Goal: Task Accomplishment & Management: Use online tool/utility

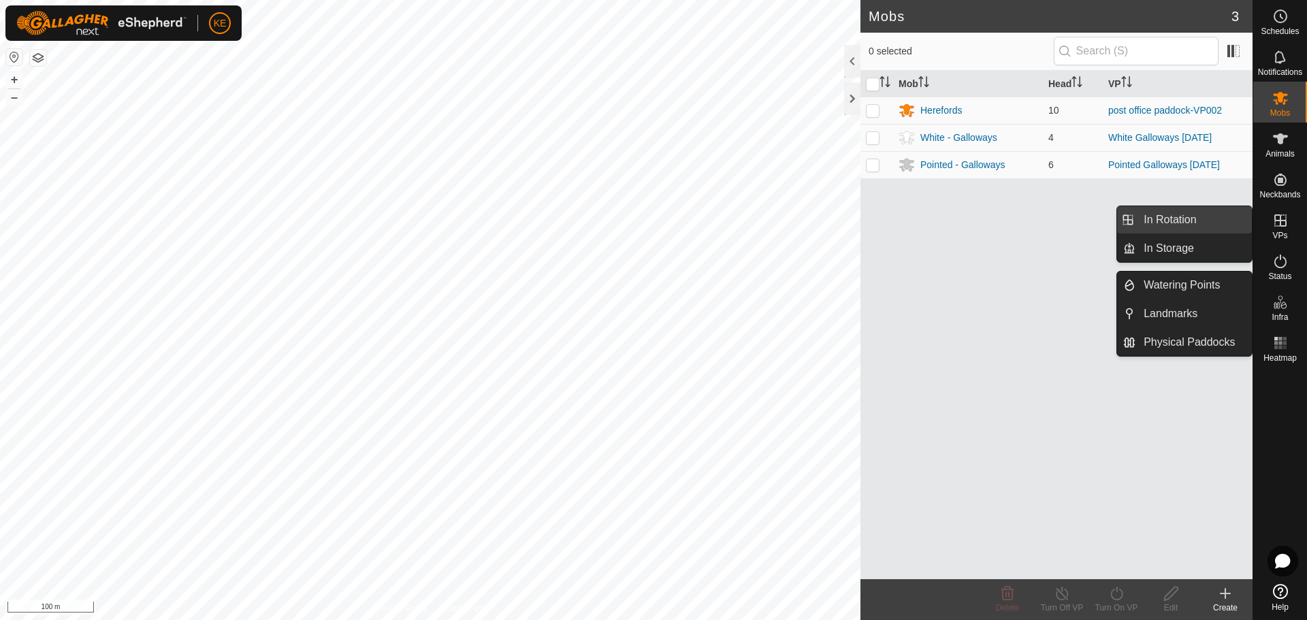
drag, startPoint x: 1242, startPoint y: 223, endPoint x: 1206, endPoint y: 224, distance: 36.8
click at [1206, 224] on link "In Rotation" at bounding box center [1194, 219] width 116 height 27
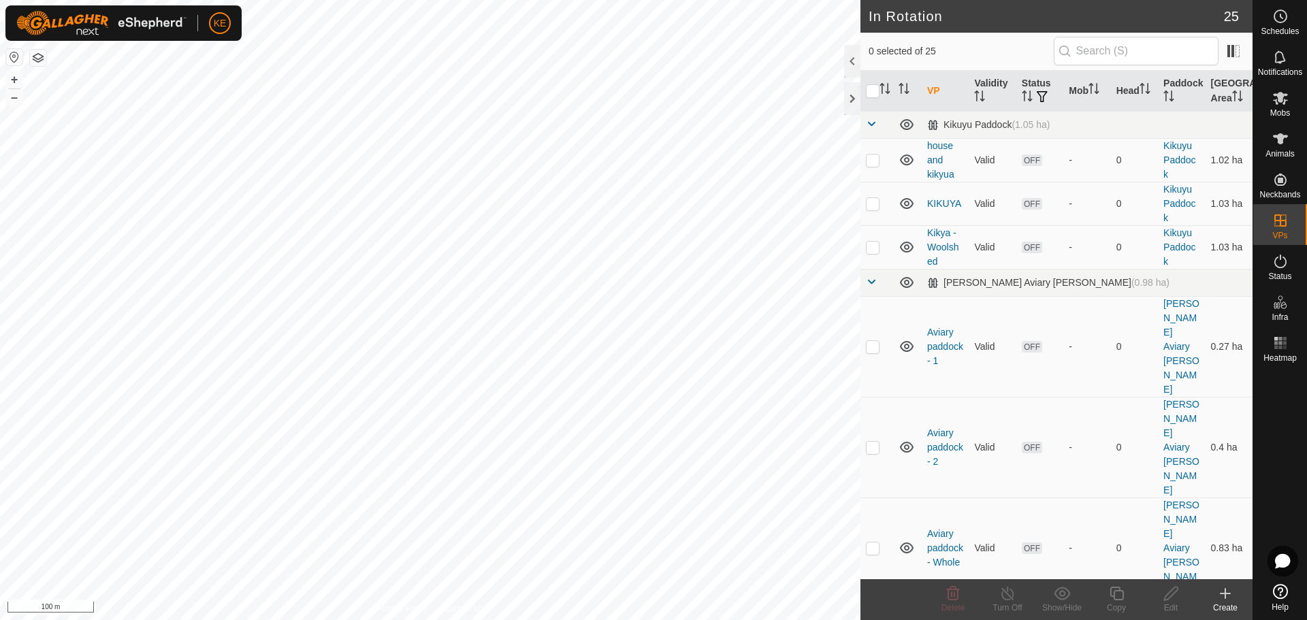
checkbox input "true"
click at [1118, 596] on icon at bounding box center [1116, 594] width 17 height 16
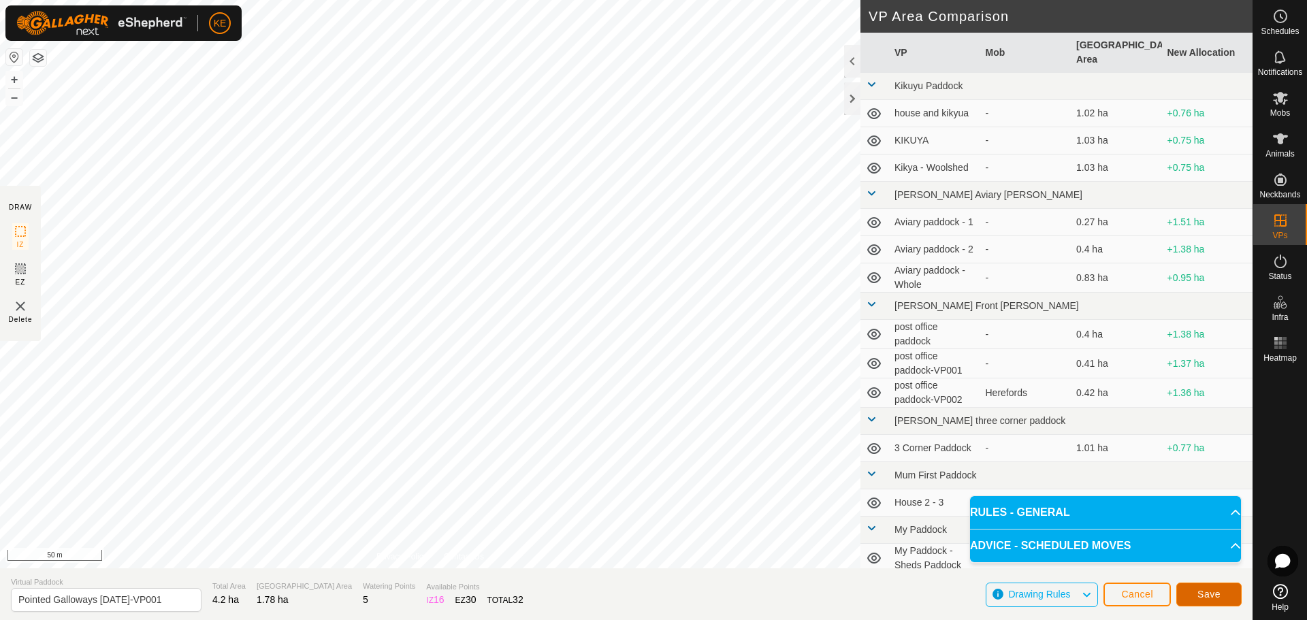
click at [1201, 599] on span "Save" at bounding box center [1209, 594] width 23 height 11
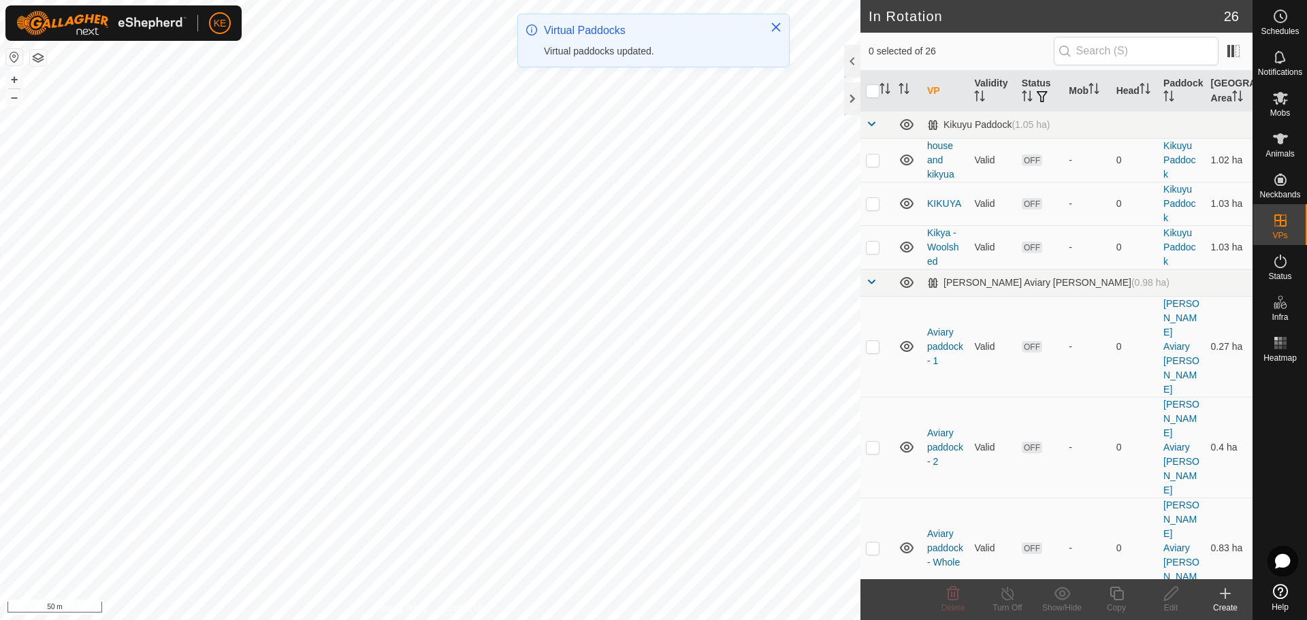
checkbox input "true"
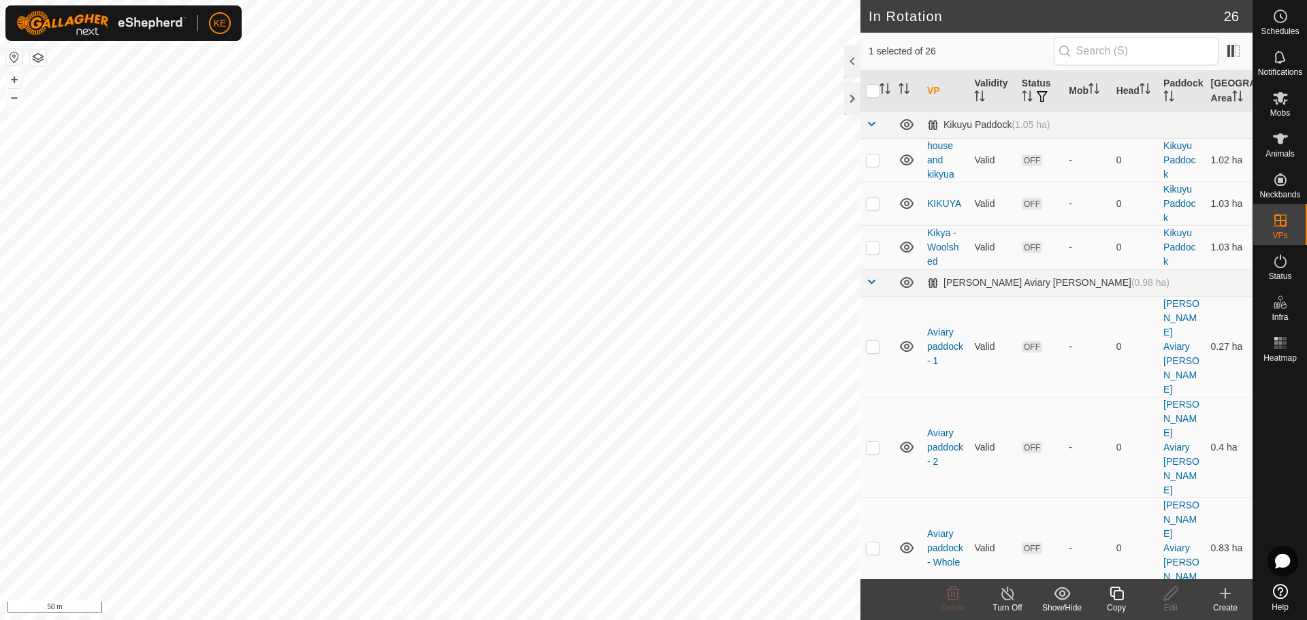
click at [1118, 596] on icon at bounding box center [1116, 594] width 17 height 16
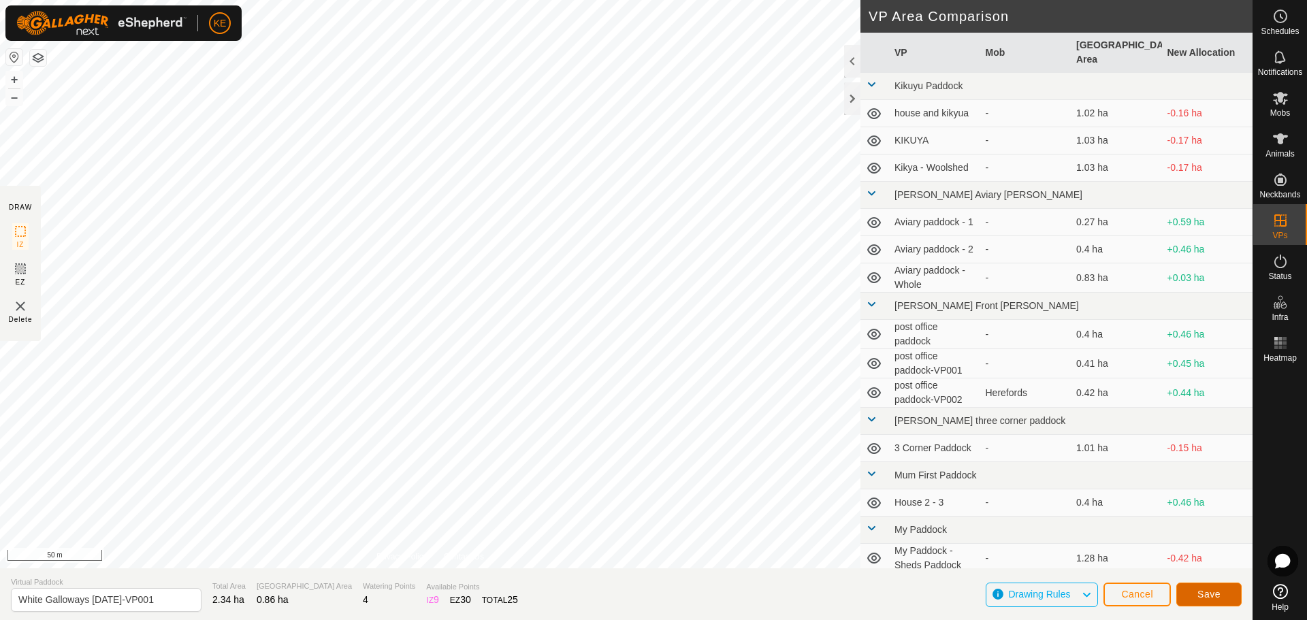
click at [1221, 592] on button "Save" at bounding box center [1208, 595] width 65 height 24
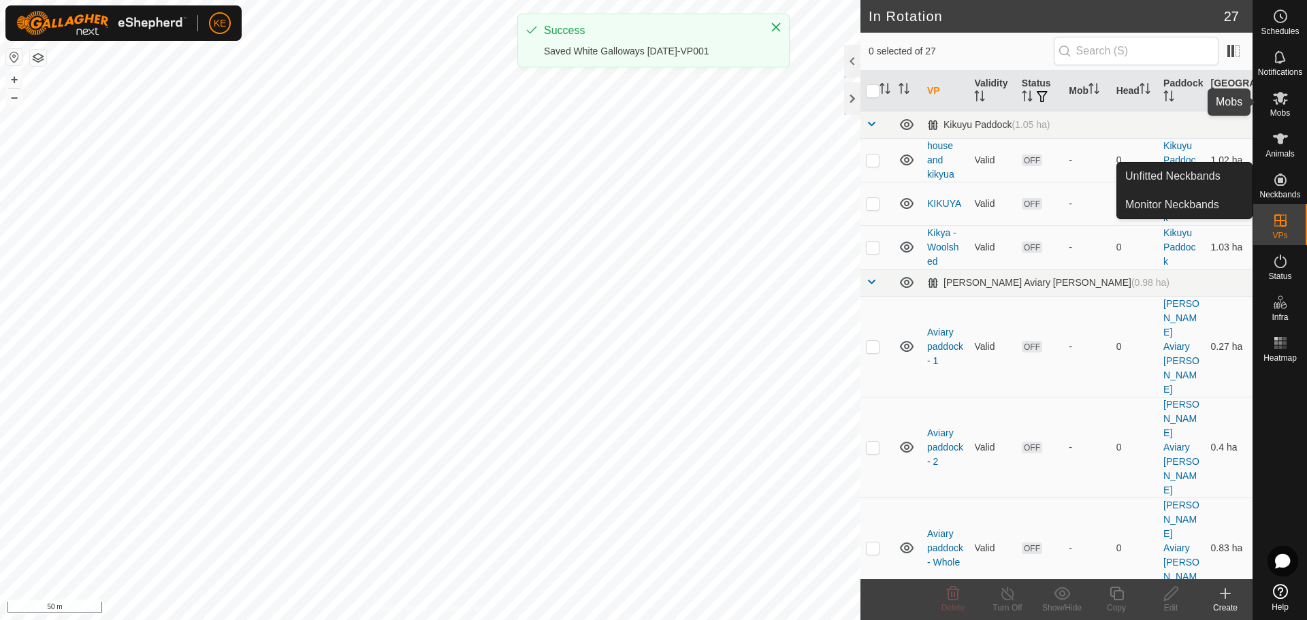
click at [1283, 103] on icon at bounding box center [1280, 98] width 15 height 13
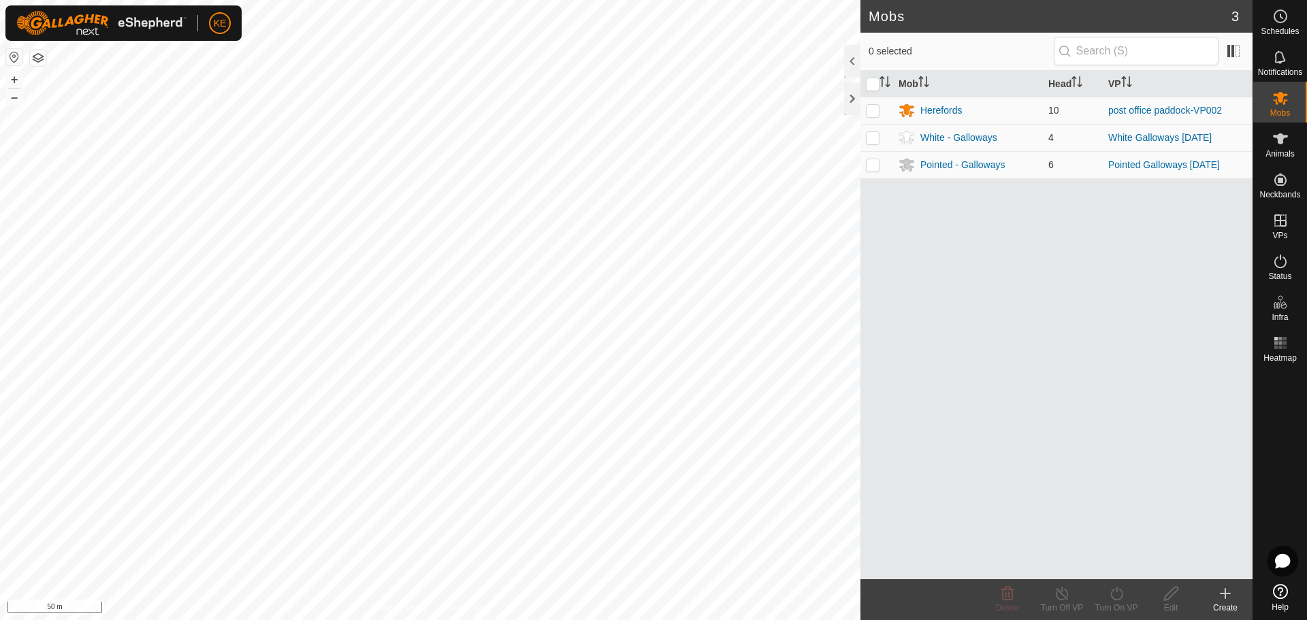
click at [876, 137] on p-checkbox at bounding box center [873, 137] width 14 height 11
checkbox input "true"
click at [1119, 594] on icon at bounding box center [1116, 594] width 17 height 16
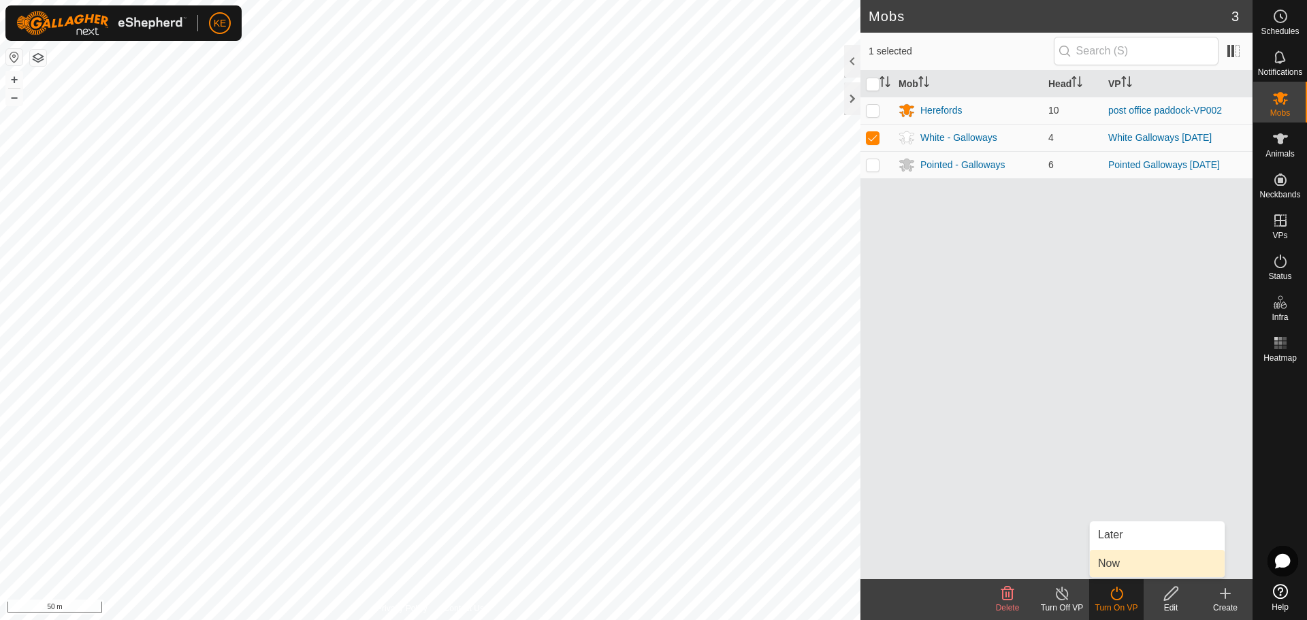
click at [1123, 563] on link "Now" at bounding box center [1157, 563] width 135 height 27
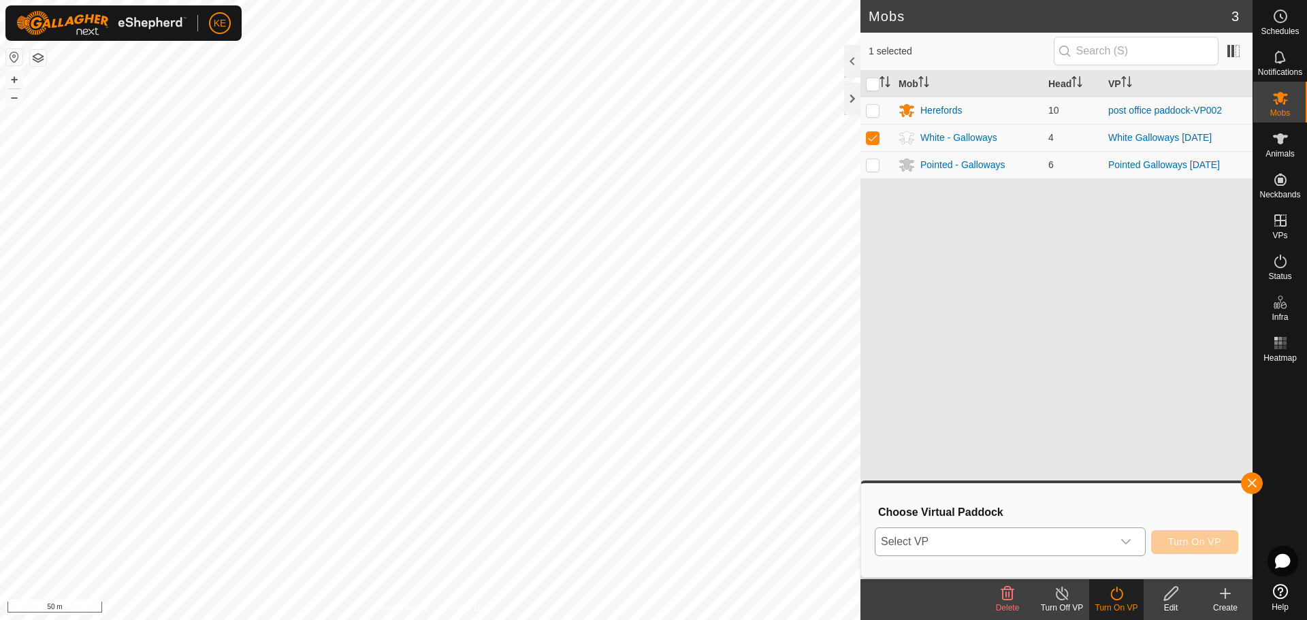
click at [1130, 541] on icon "dropdown trigger" at bounding box center [1126, 541] width 11 height 11
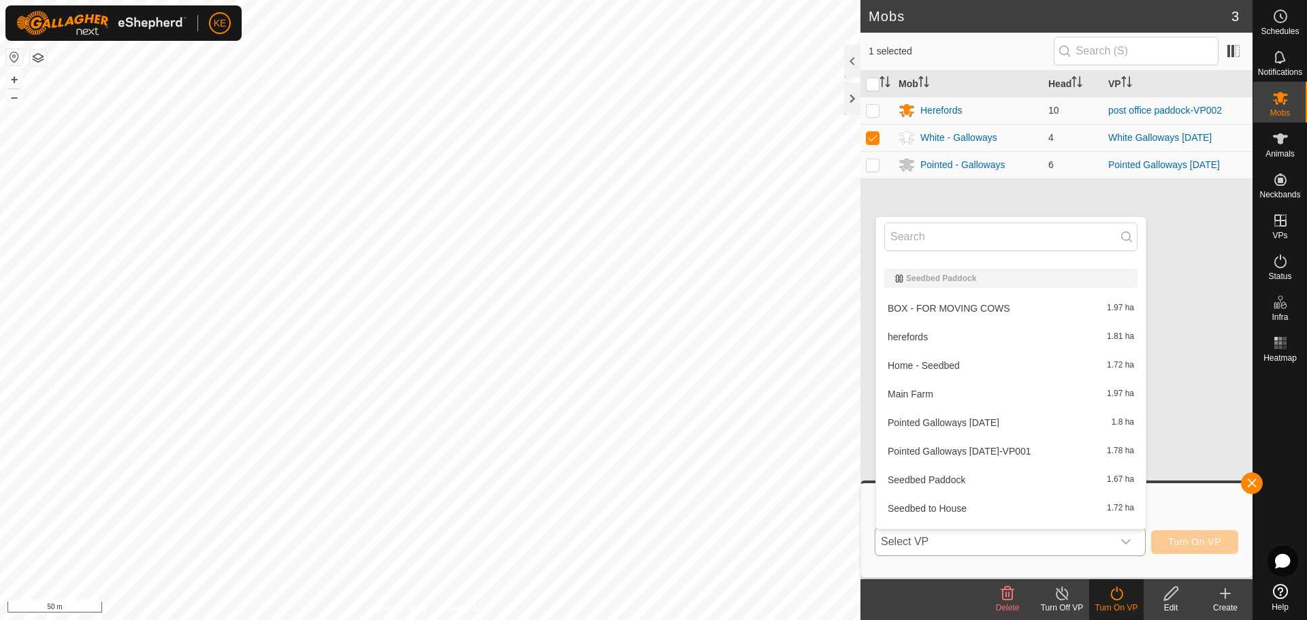
scroll to position [598, 0]
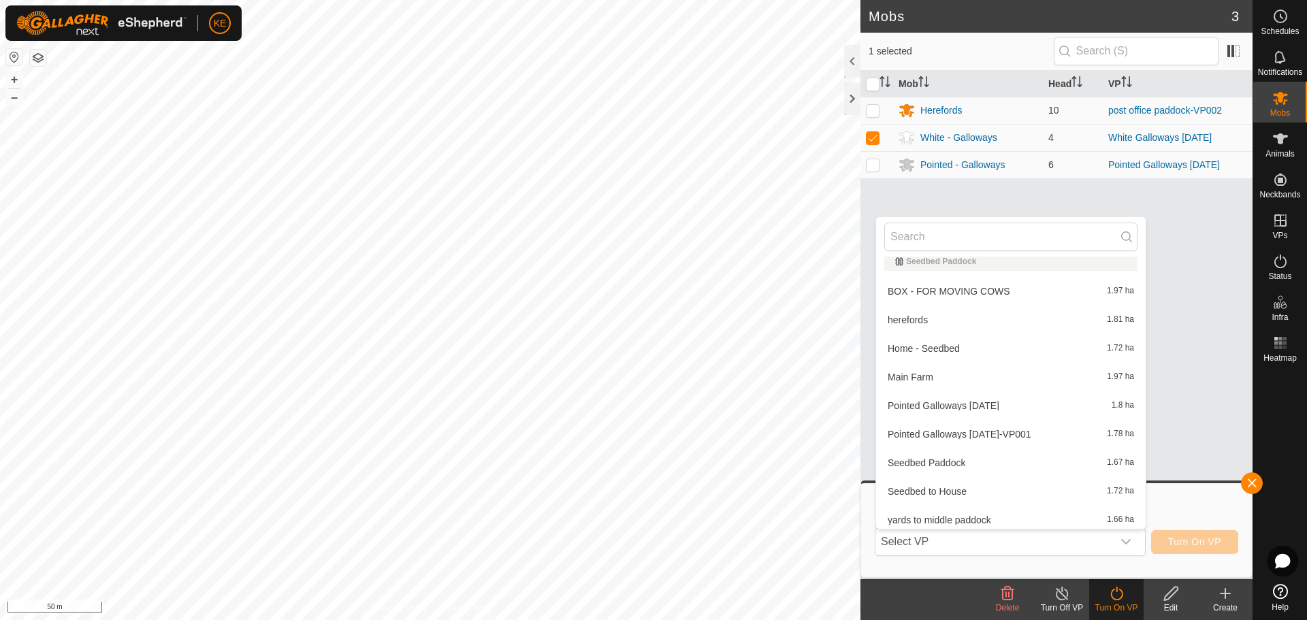
click at [999, 436] on li "Pointed Galloways [DATE]-VP001 1.78 ha" at bounding box center [1011, 434] width 270 height 27
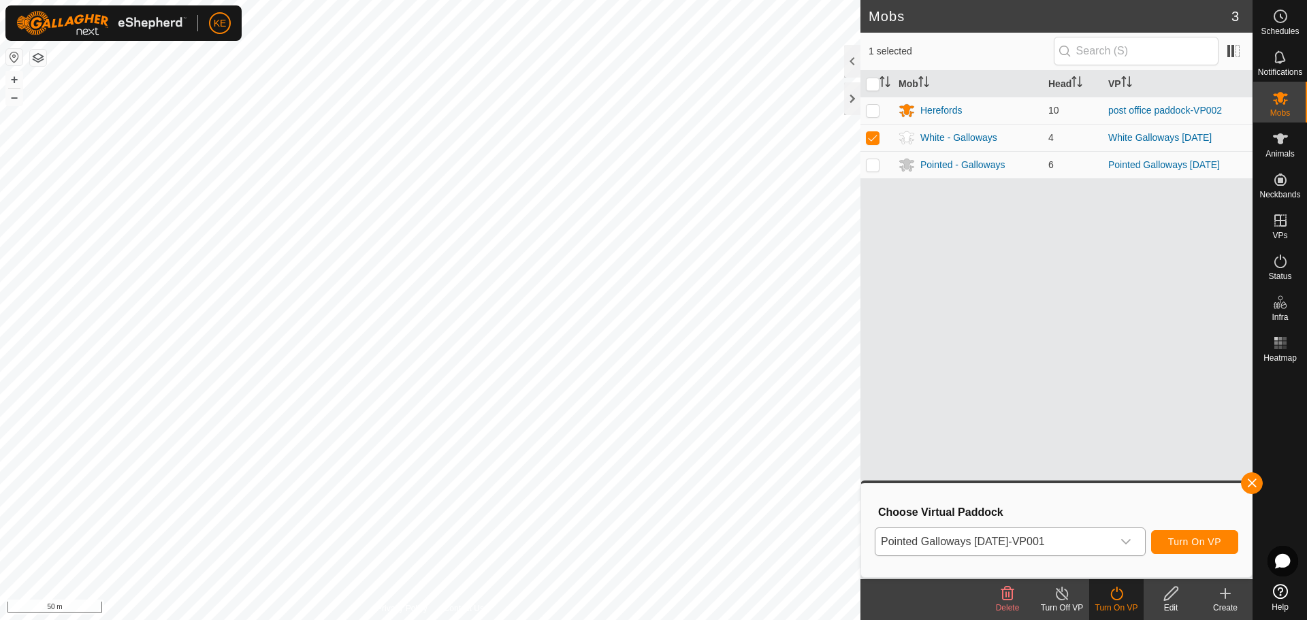
click at [1123, 546] on icon "dropdown trigger" at bounding box center [1126, 541] width 11 height 11
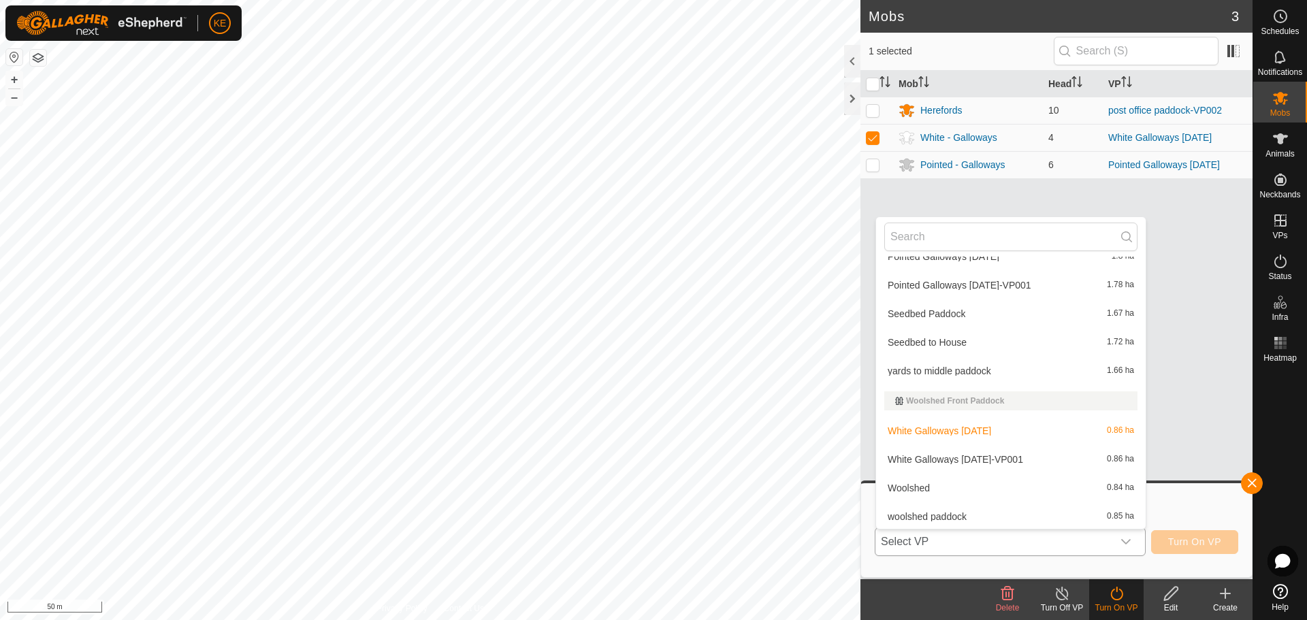
scroll to position [749, 0]
click at [1008, 458] on li "White Galloways [DATE]-VP001 0.86 ha" at bounding box center [1011, 458] width 270 height 27
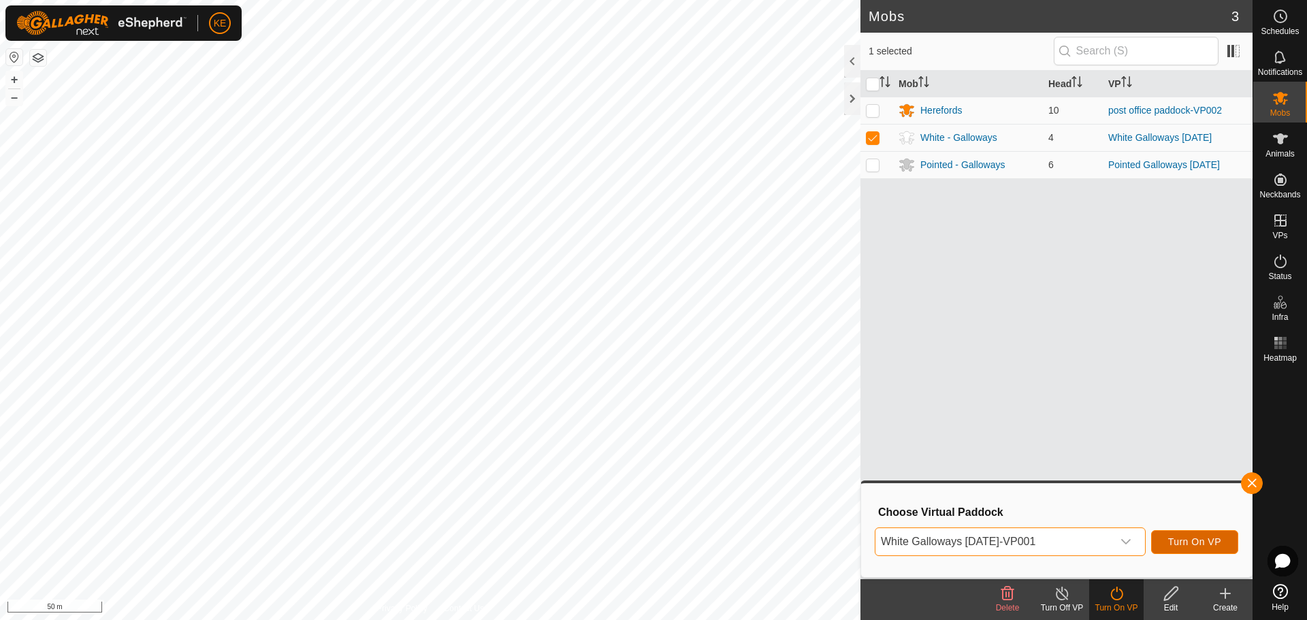
click at [1207, 545] on span "Turn On VP" at bounding box center [1194, 541] width 53 height 11
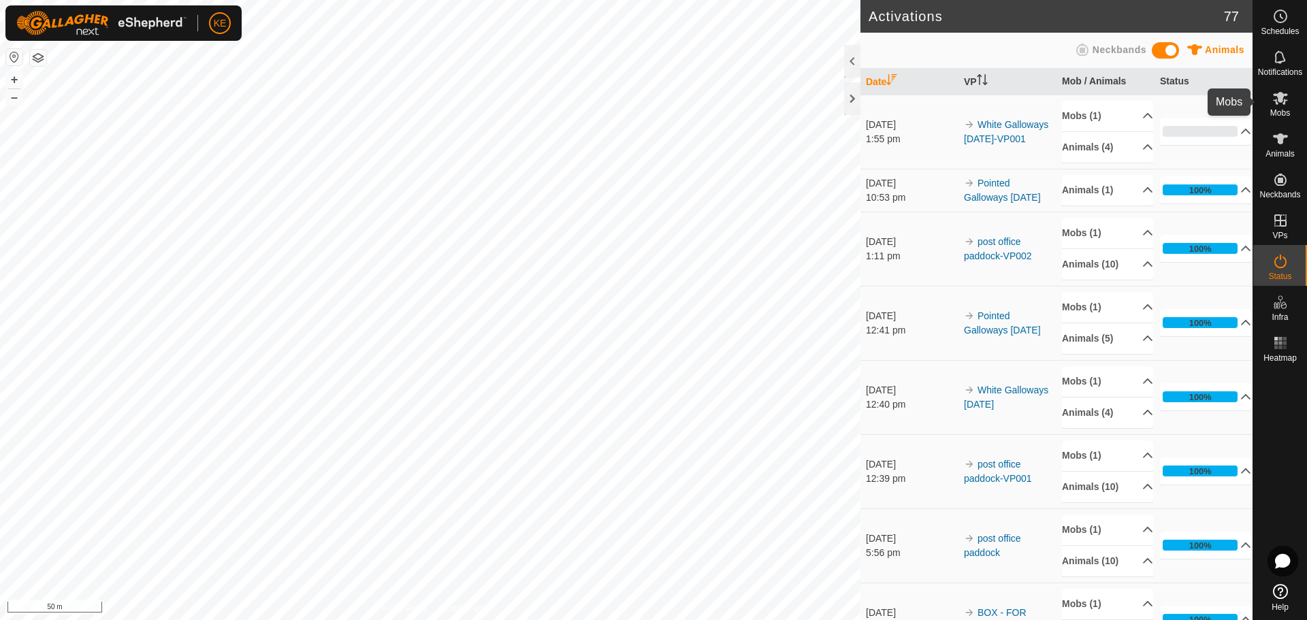
click at [1282, 106] on icon at bounding box center [1280, 98] width 16 height 16
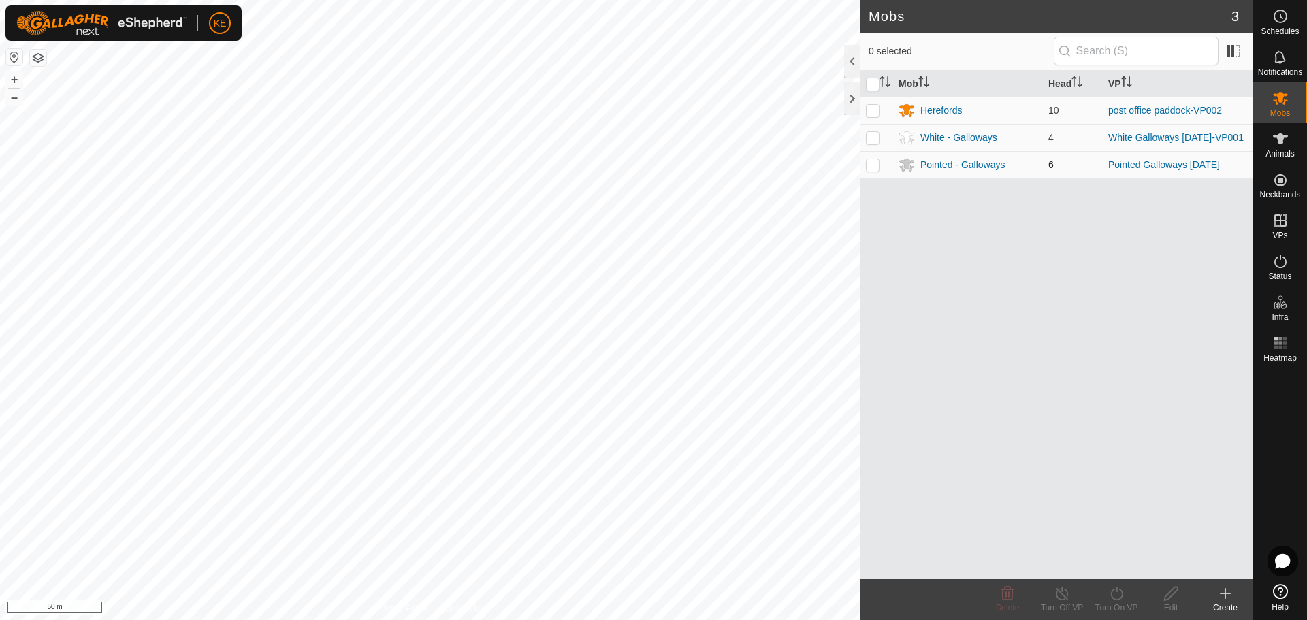
click at [871, 165] on p-checkbox at bounding box center [873, 164] width 14 height 11
checkbox input "true"
click at [1115, 602] on div "Turn On VP" at bounding box center [1116, 608] width 54 height 12
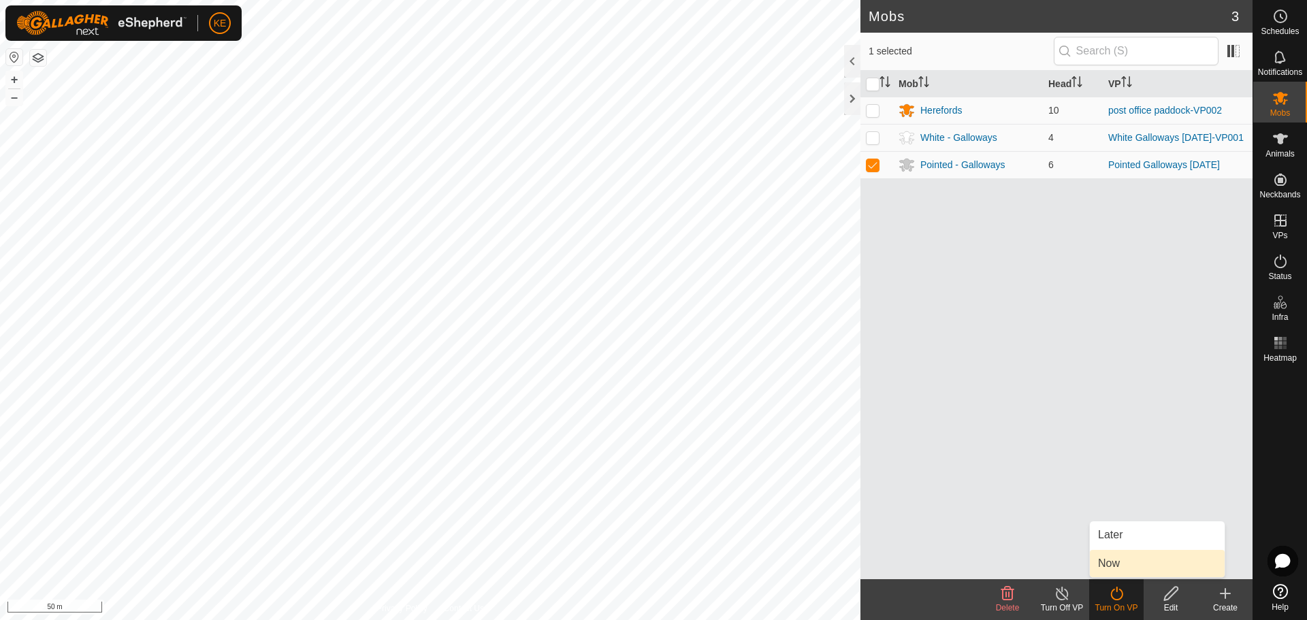
click at [1110, 568] on link "Now" at bounding box center [1157, 563] width 135 height 27
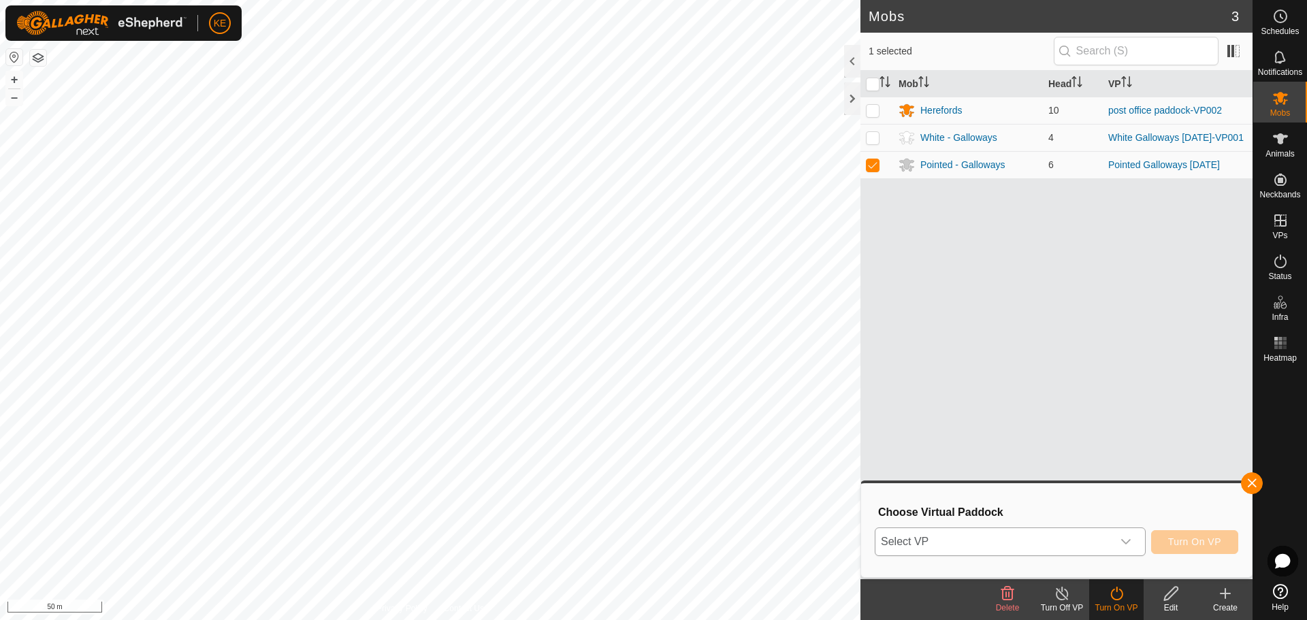
click at [1073, 539] on span "Select VP" at bounding box center [994, 541] width 237 height 27
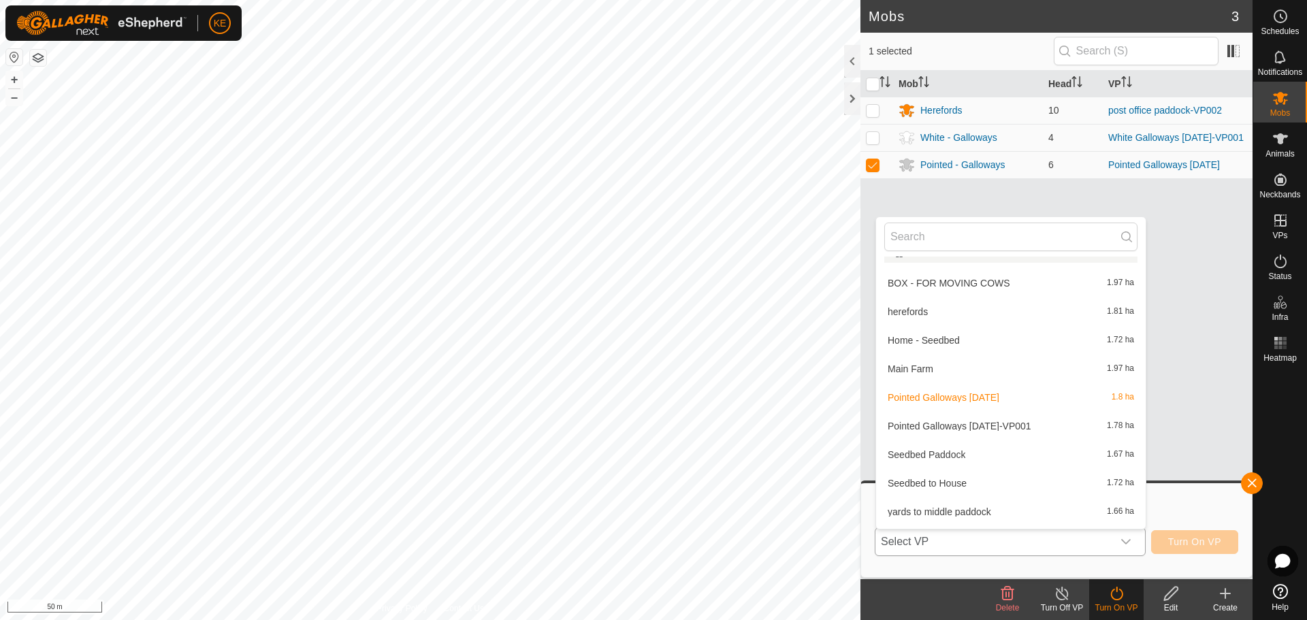
scroll to position [612, 0]
click at [1023, 423] on li "Pointed Galloways [DATE]-VP001 1.78 ha" at bounding box center [1011, 420] width 270 height 27
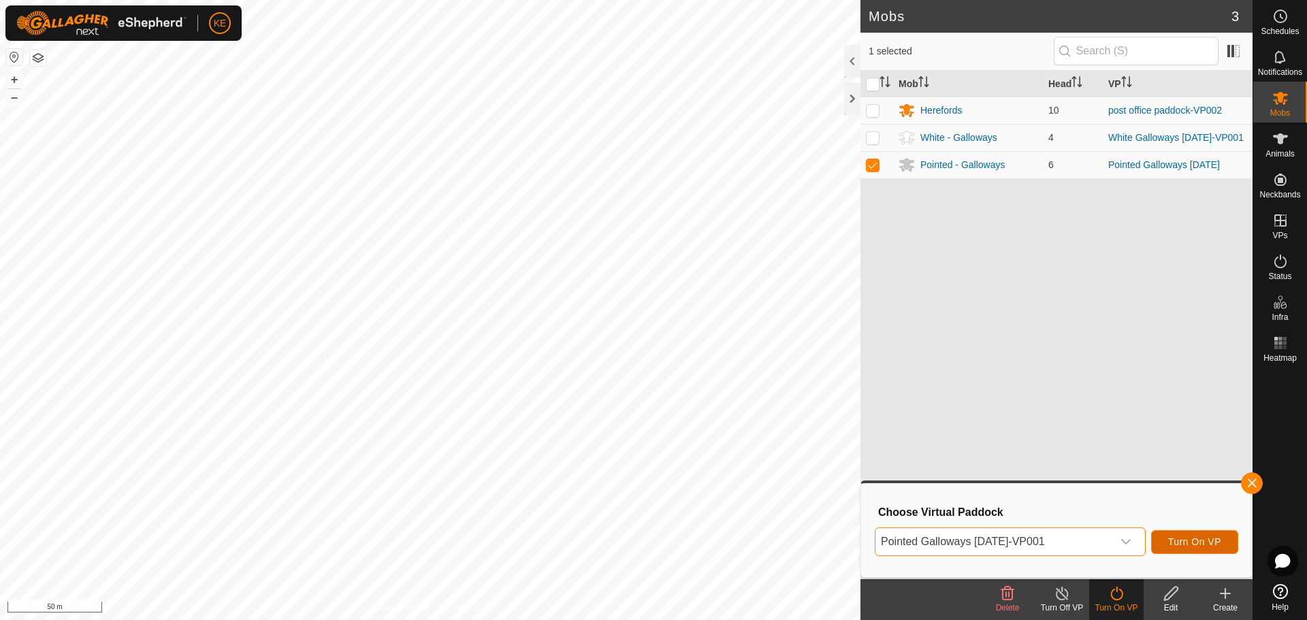
click at [1181, 542] on span "Turn On VP" at bounding box center [1194, 541] width 53 height 11
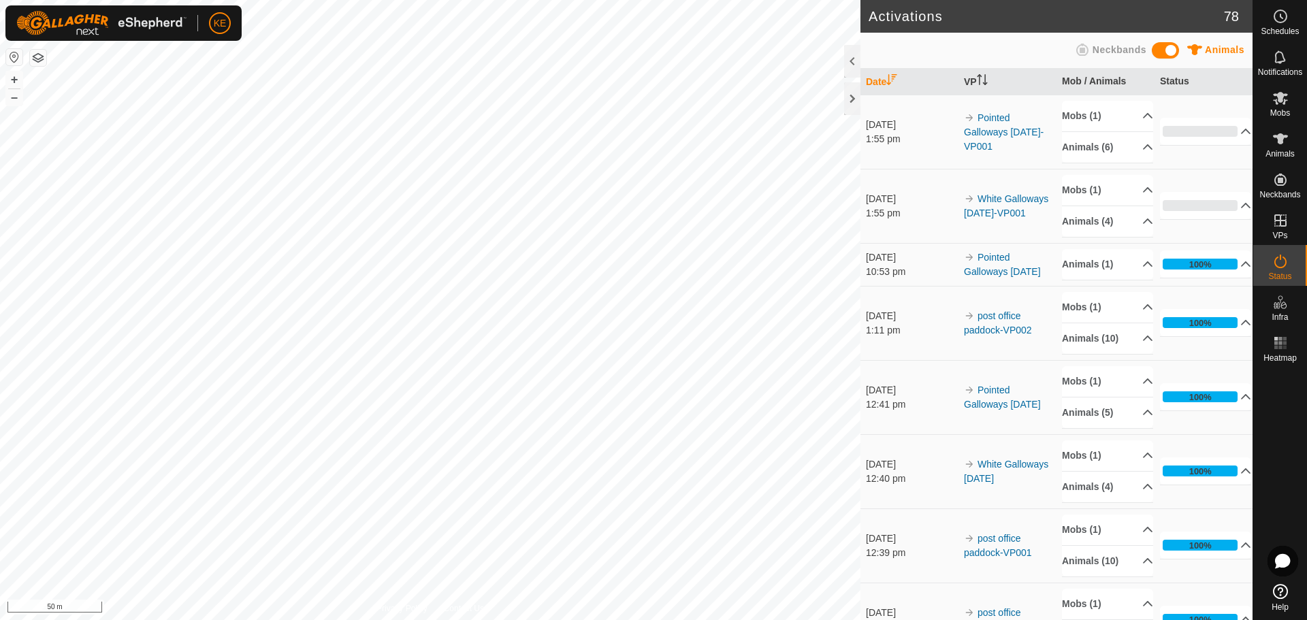
click at [869, 187] on div "Activations 78 Animals Neckbands Date VP Mob / Animals Status [DATE] 1:55 pm Po…" at bounding box center [626, 310] width 1253 height 620
click at [847, 97] on div at bounding box center [852, 98] width 16 height 33
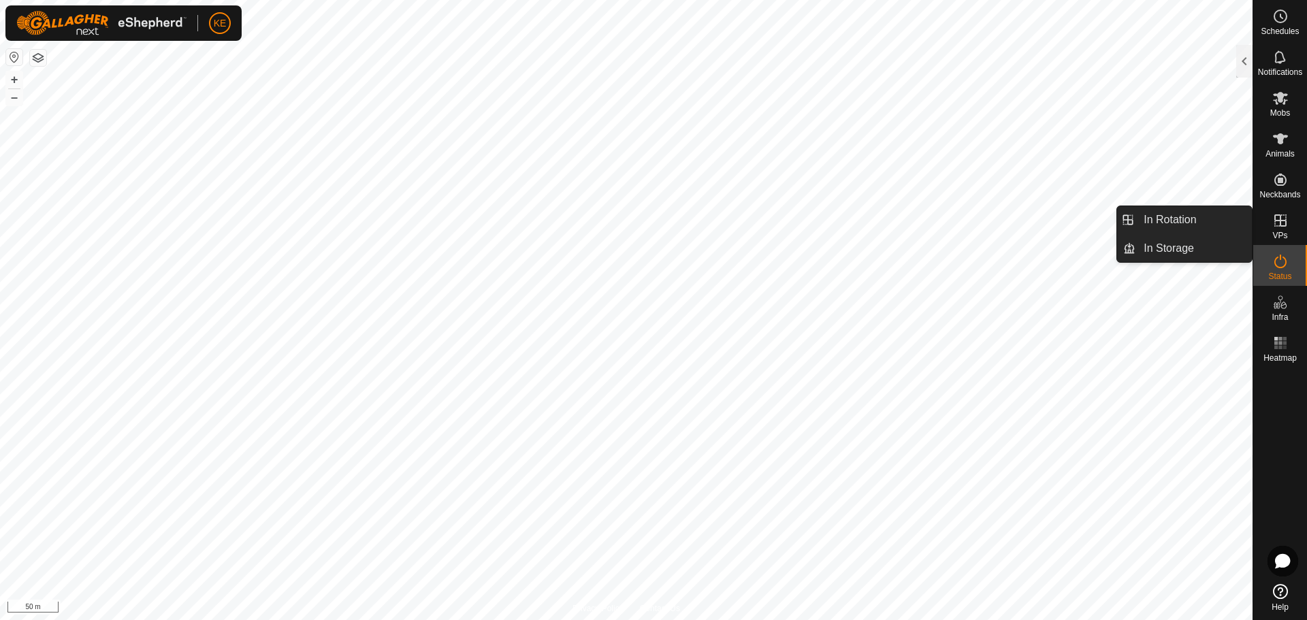
click at [1270, 236] on div "VPs" at bounding box center [1280, 224] width 54 height 41
click at [1203, 227] on link "In Rotation" at bounding box center [1194, 219] width 116 height 27
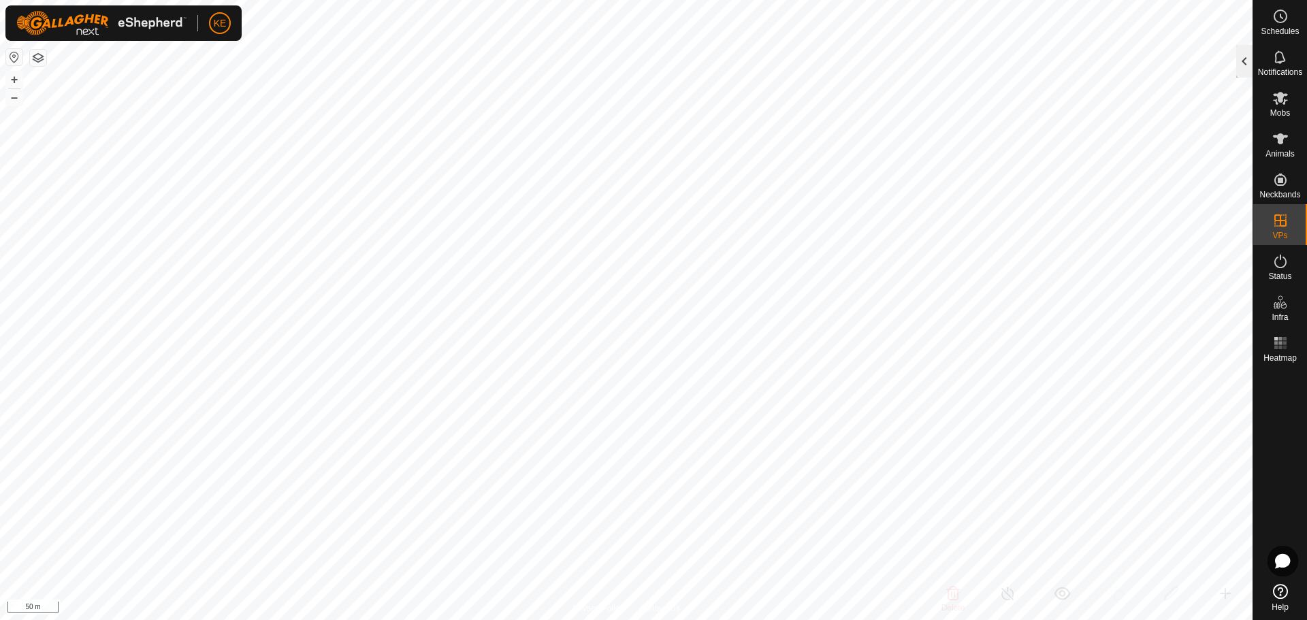
click at [1244, 71] on div at bounding box center [1244, 61] width 16 height 33
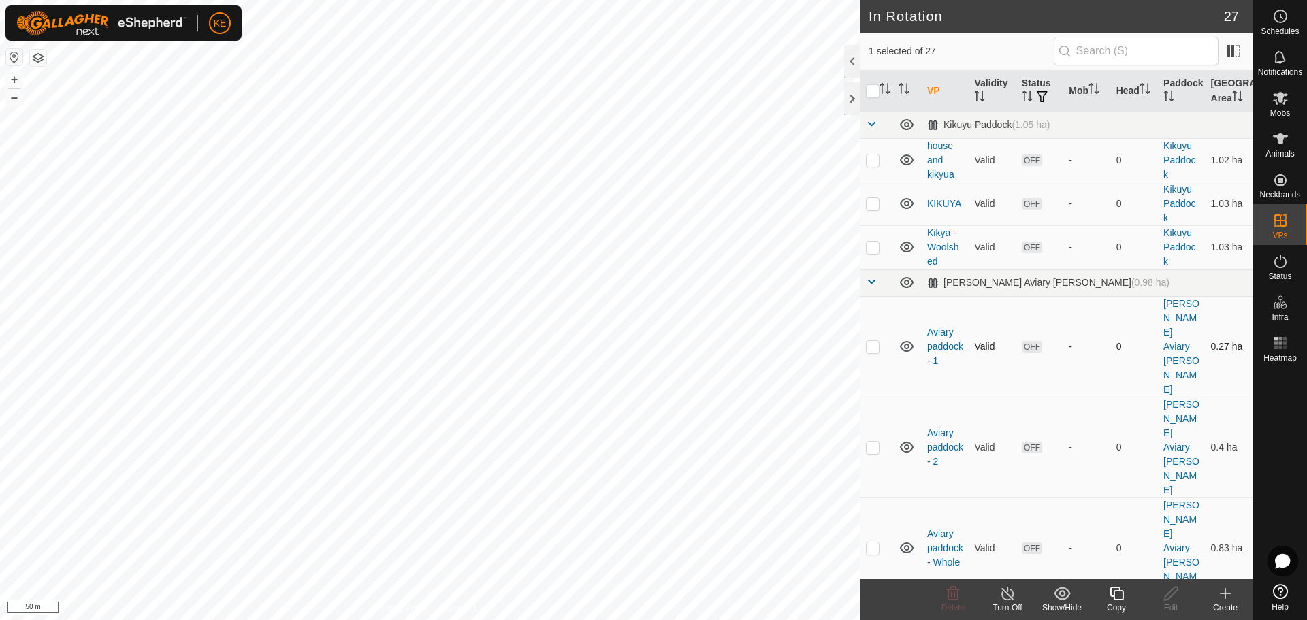
checkbox input "false"
checkbox input "true"
checkbox input "false"
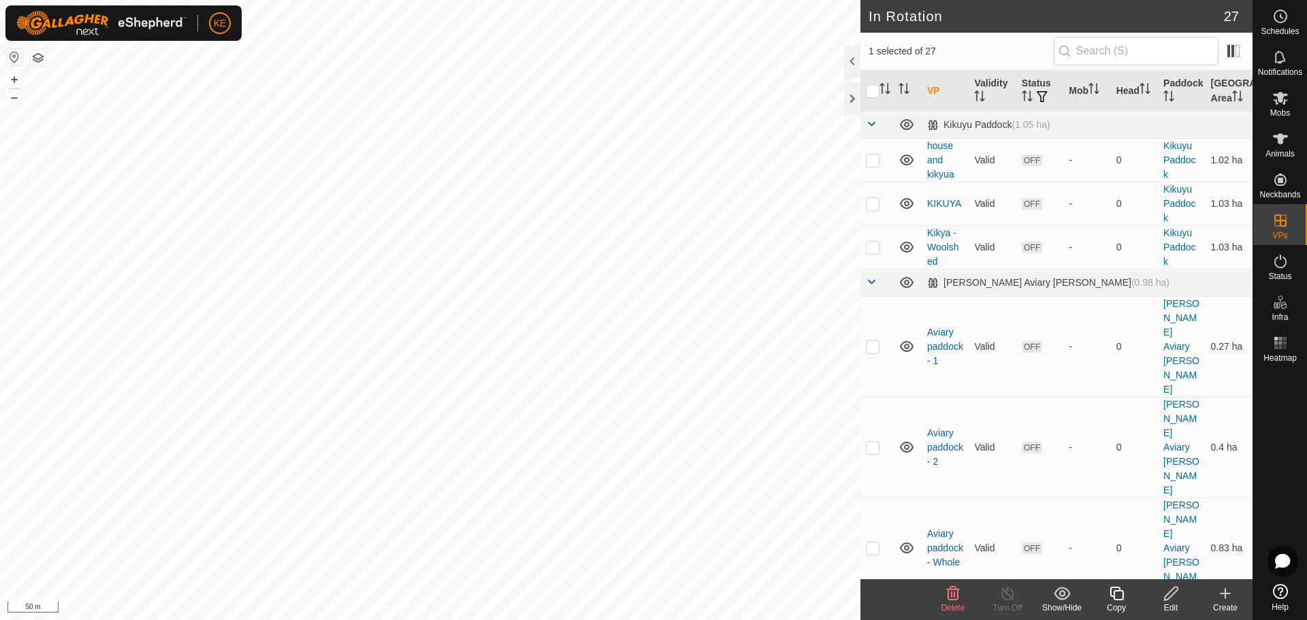
checkbox input "false"
checkbox input "true"
click at [1119, 598] on icon at bounding box center [1116, 594] width 17 height 16
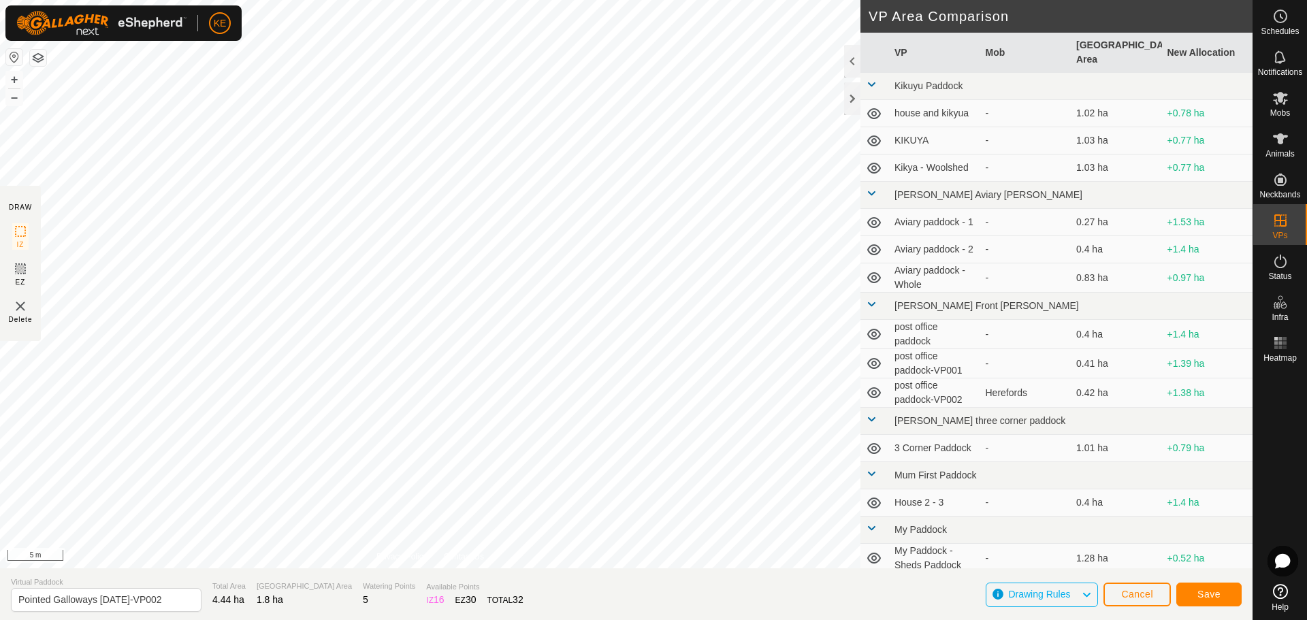
click at [664, 587] on div "DRAW IZ EZ Delete Privacy Policy Contact Us + – ⇧ i 5 m VP Area Comparison VP M…" at bounding box center [626, 310] width 1253 height 620
click at [1202, 597] on span "Save" at bounding box center [1209, 594] width 23 height 11
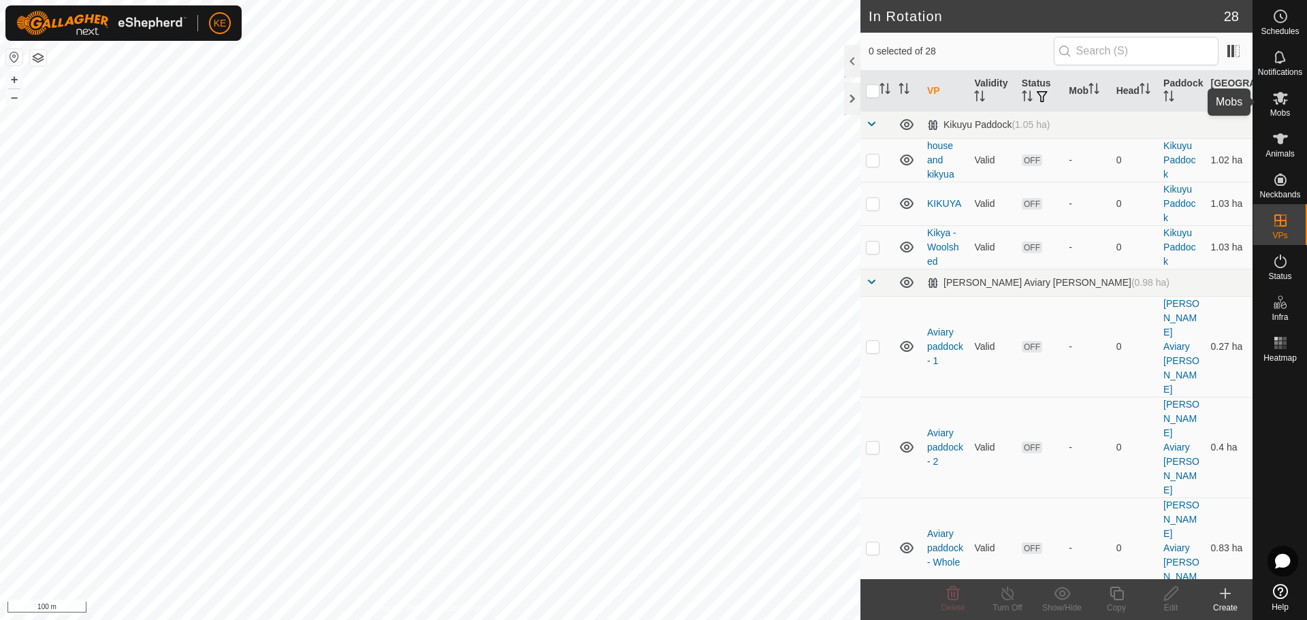
click at [1283, 109] on span "Mobs" at bounding box center [1280, 113] width 20 height 8
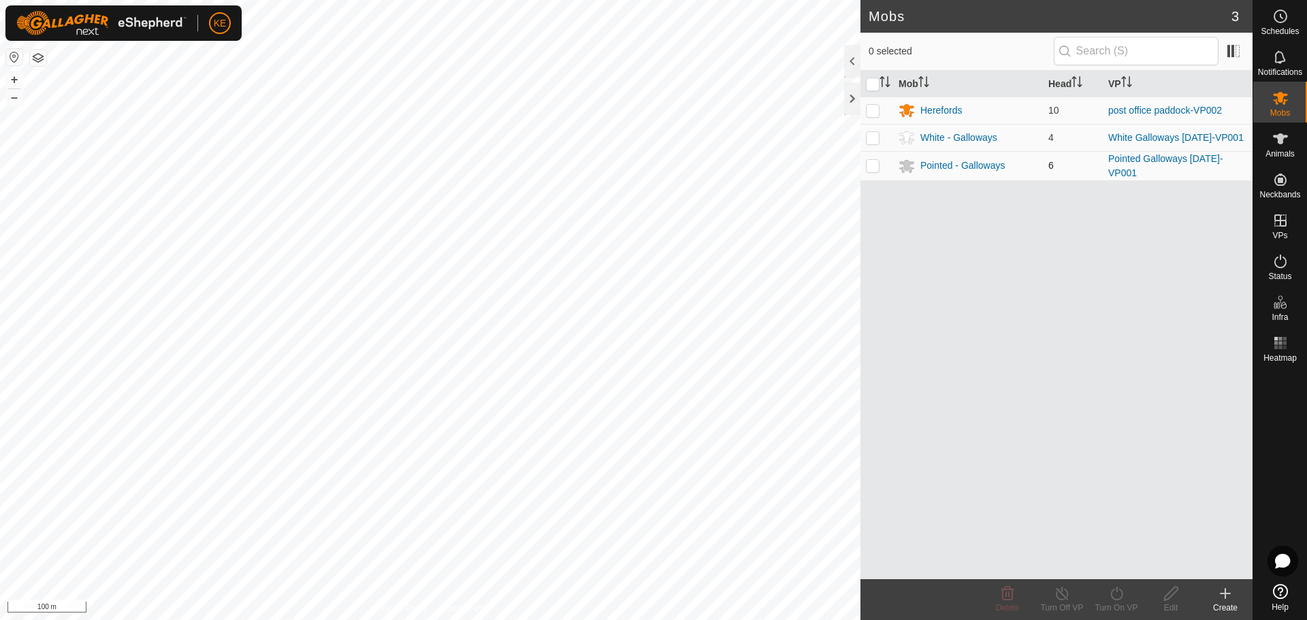
click at [877, 167] on p-checkbox at bounding box center [873, 165] width 14 height 11
checkbox input "true"
click at [1119, 593] on icon at bounding box center [1116, 594] width 17 height 16
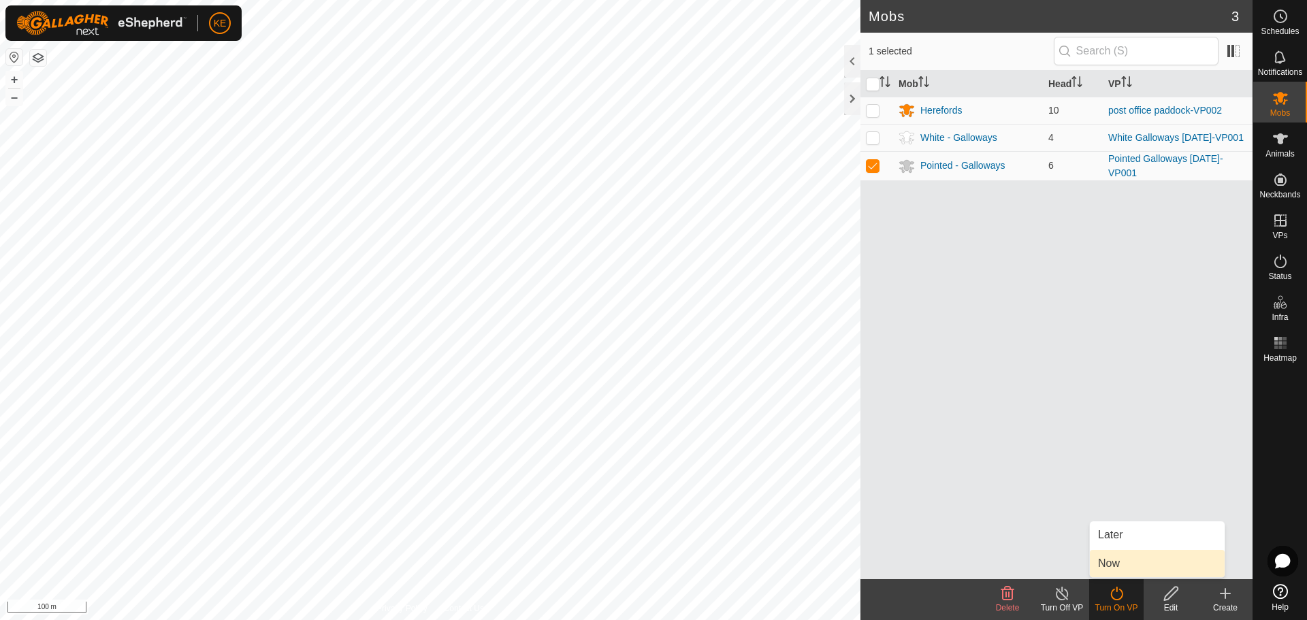
click at [1115, 565] on link "Now" at bounding box center [1157, 563] width 135 height 27
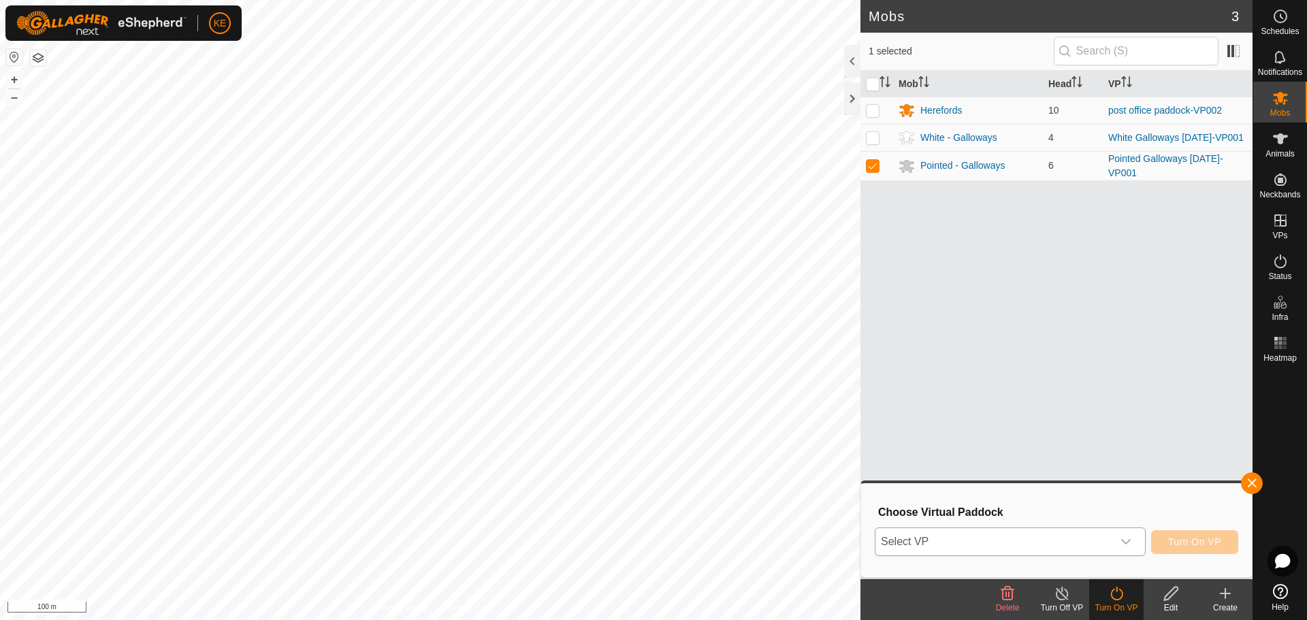
click at [1055, 545] on span "Select VP" at bounding box center [994, 541] width 237 height 27
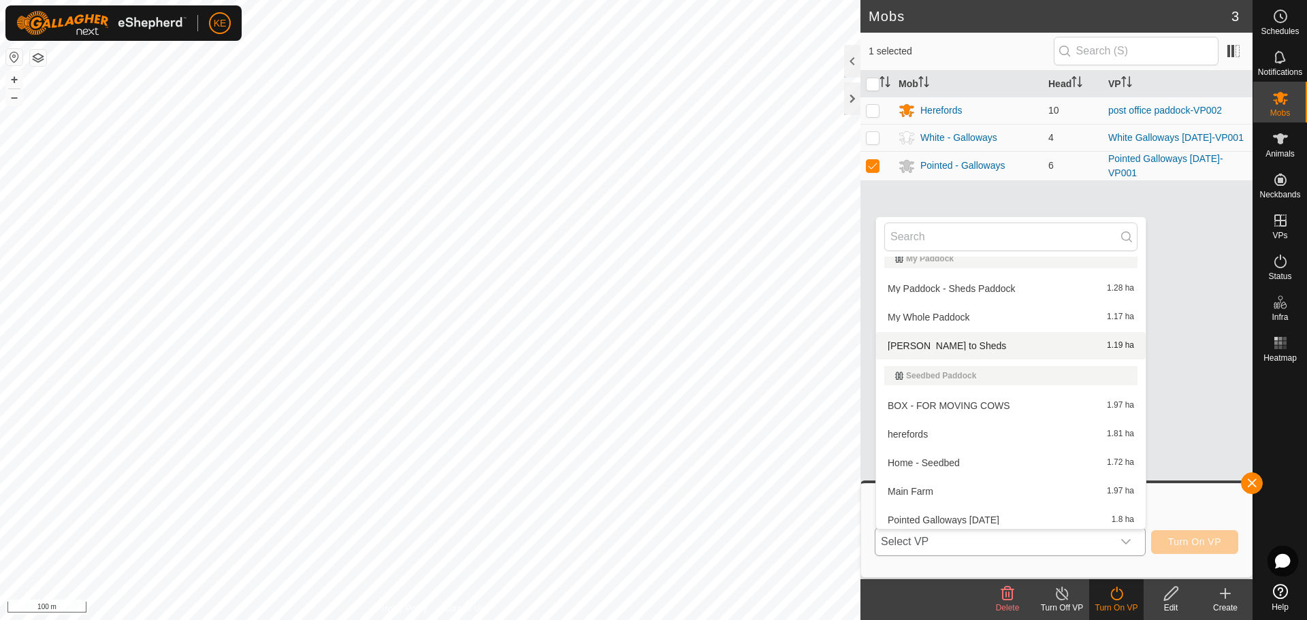
scroll to position [633, 0]
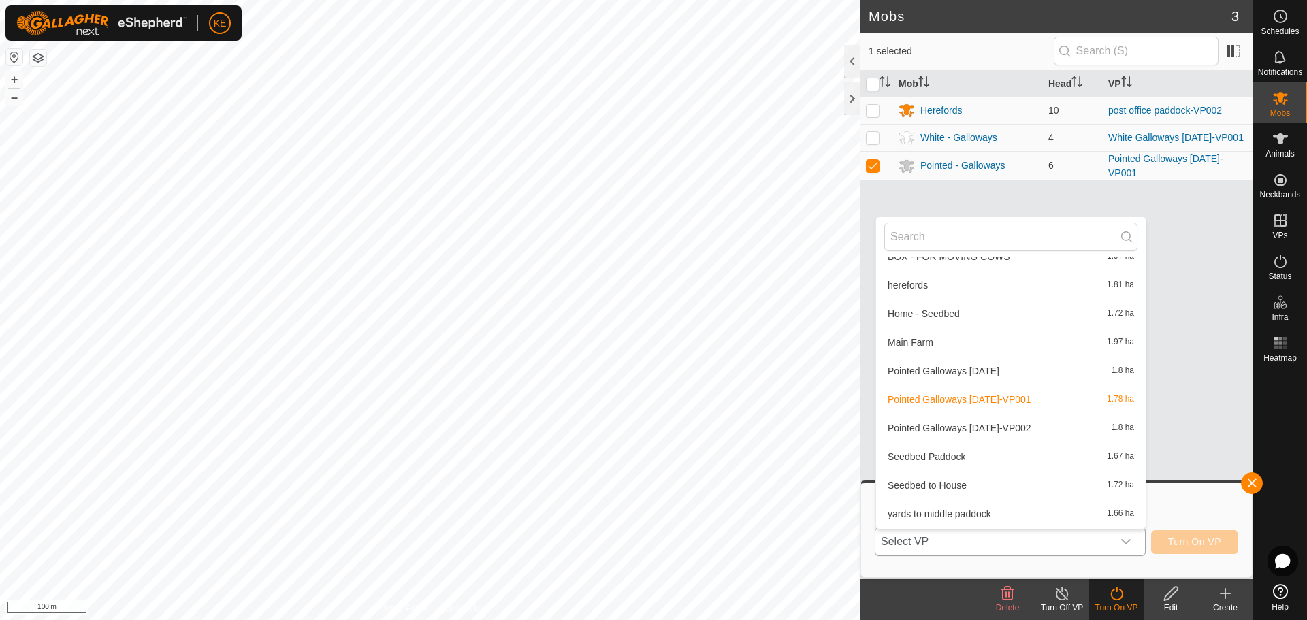
click at [1025, 426] on li "Pointed Galloways [DATE]-VP002 1.8 ha" at bounding box center [1011, 428] width 270 height 27
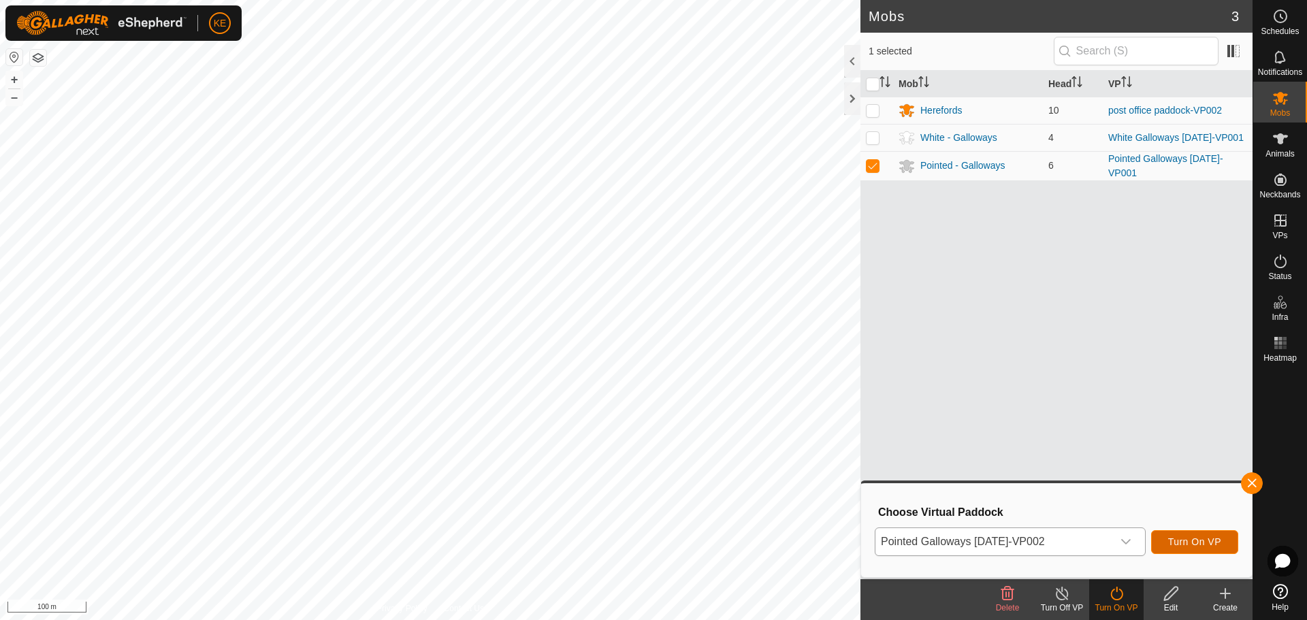
click at [1190, 544] on span "Turn On VP" at bounding box center [1194, 541] width 53 height 11
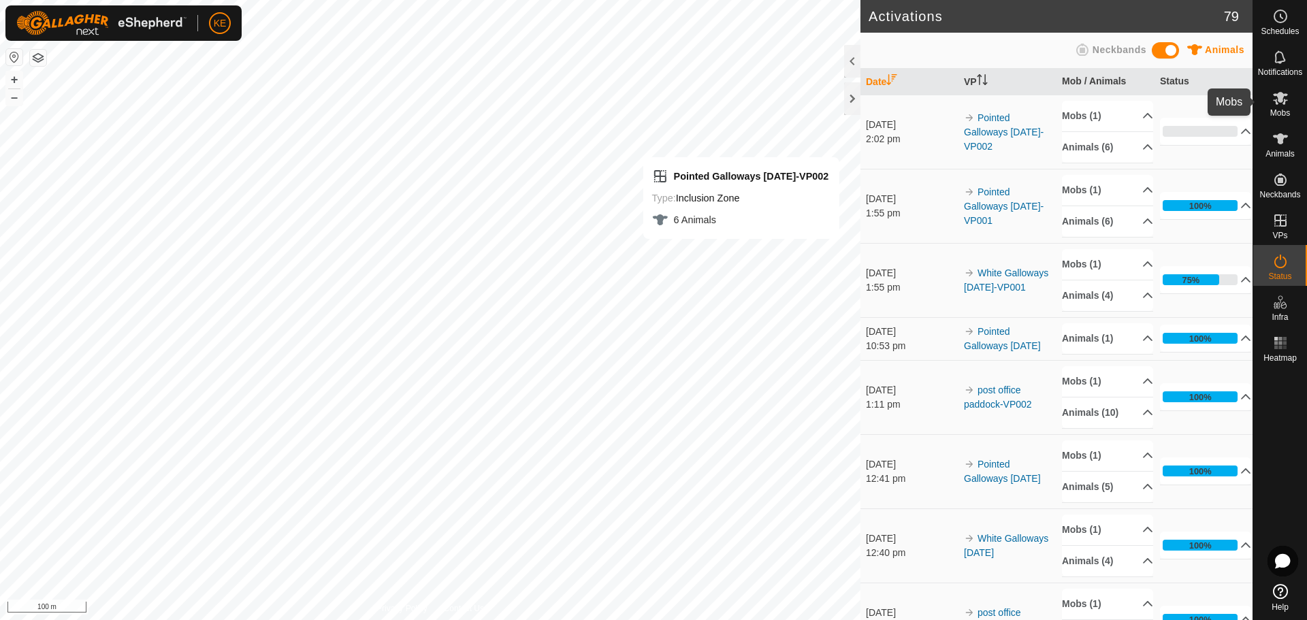
click at [1285, 96] on icon at bounding box center [1280, 98] width 15 height 13
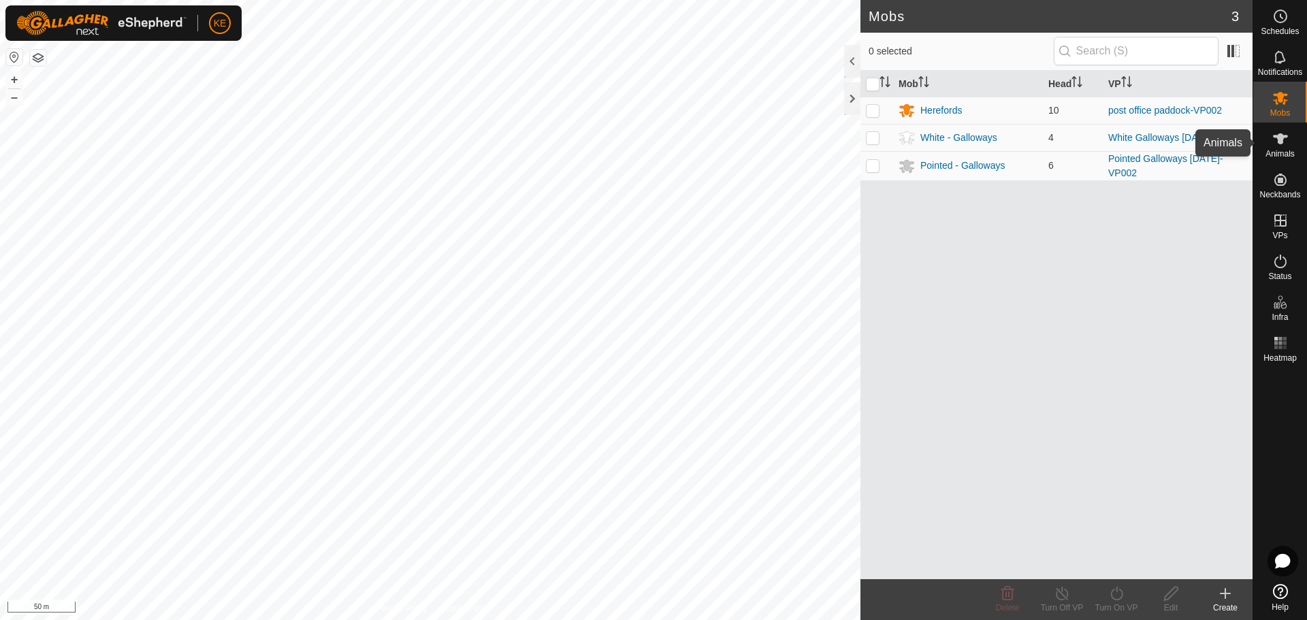
click at [1285, 146] on icon at bounding box center [1280, 139] width 16 height 16
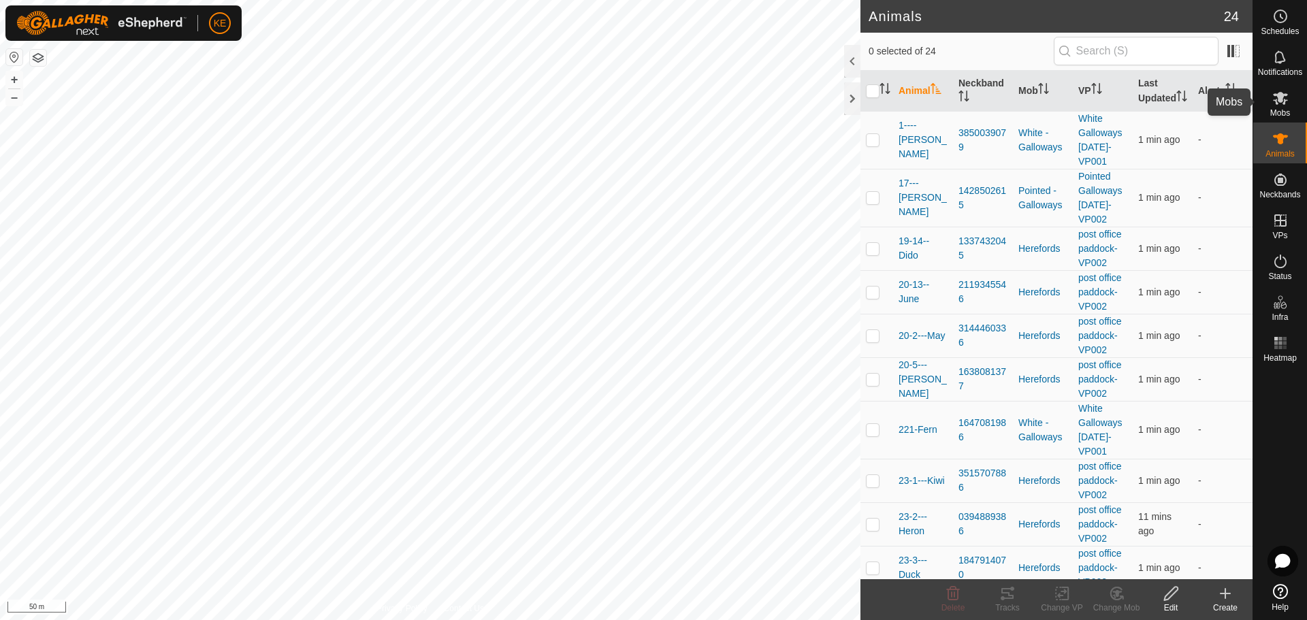
click at [1277, 104] on icon at bounding box center [1280, 98] width 15 height 13
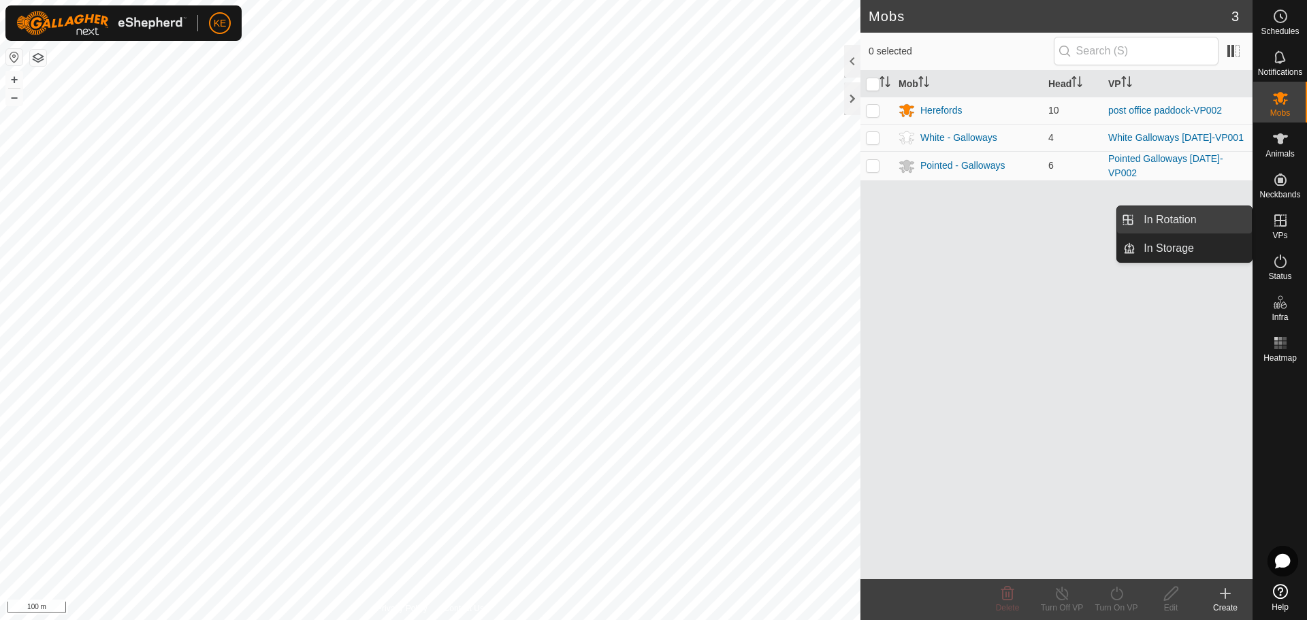
click at [1154, 221] on link "In Rotation" at bounding box center [1194, 219] width 116 height 27
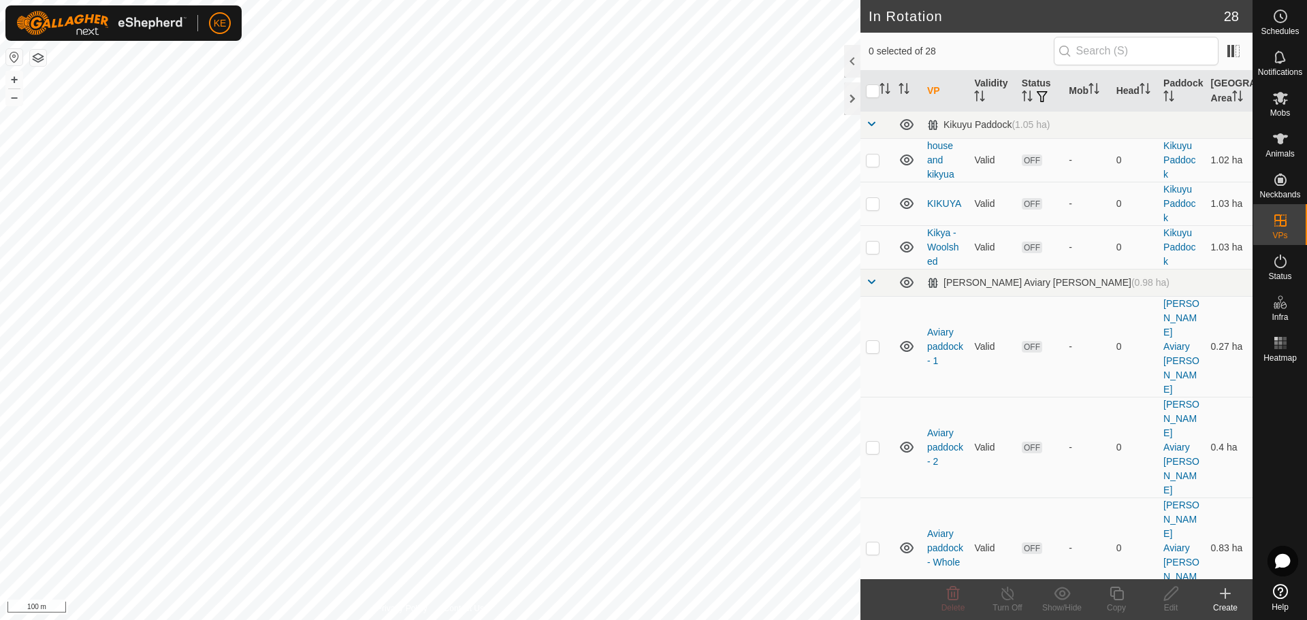
click at [37, 52] on button "button" at bounding box center [38, 58] width 16 height 16
checkbox input "true"
checkbox input "false"
click at [1279, 106] on icon at bounding box center [1280, 98] width 16 height 16
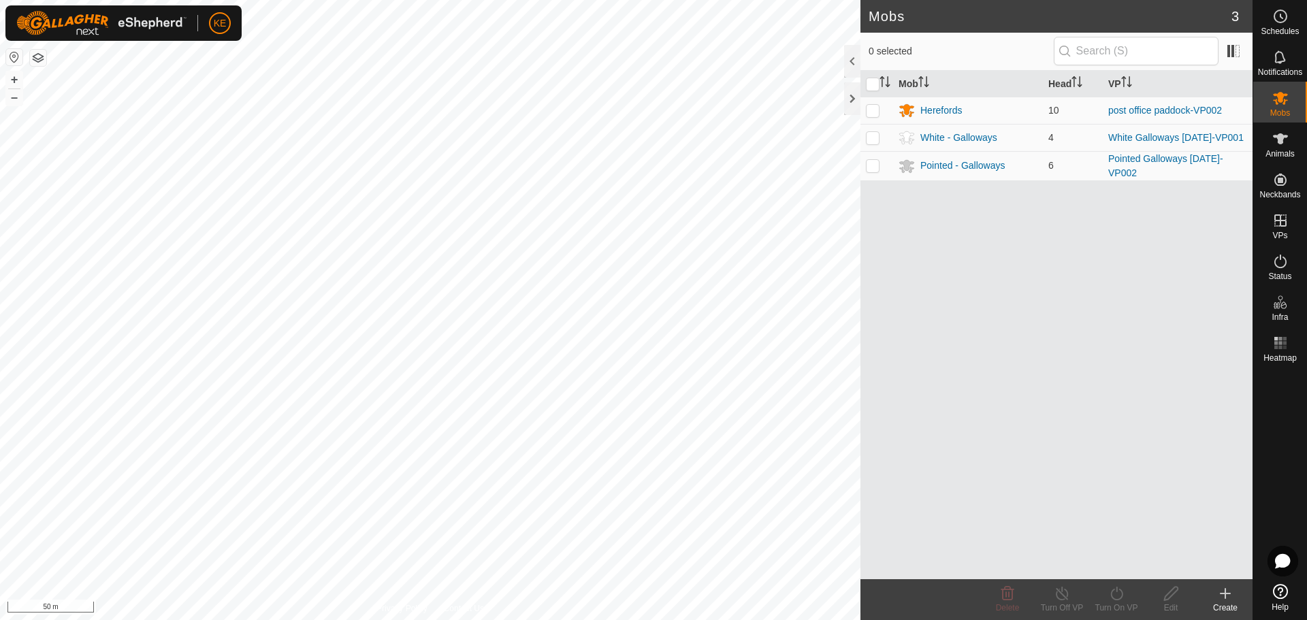
click at [323, 0] on html "KE Schedules Notifications Mobs Animals Neckbands VPs Status Infra Heatmap Help…" at bounding box center [653, 310] width 1307 height 620
click at [853, 103] on div at bounding box center [852, 98] width 16 height 33
